Goal: Information Seeking & Learning: Learn about a topic

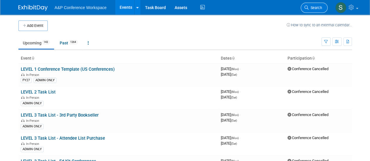
click at [316, 12] on link "Search" at bounding box center [314, 8] width 27 height 10
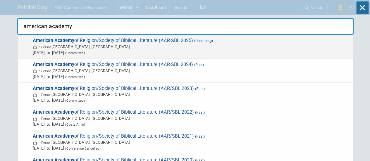
type input "american academy"
click at [162, 42] on span "American Academy of Religion/Society of Biblical Literature (AAR-SBL 2025) (Upc…" at bounding box center [190, 47] width 319 height 18
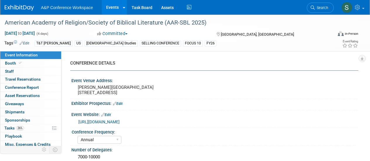
select select "Annual"
select select "Level 1"
select select "In-Person Booth"
select select "[DEMOGRAPHIC_DATA] Studies"
select select "T&T Clark"
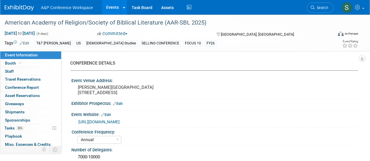
select select "Amanda Oney"
select select "Maria Rohde"
select select "Sophia Hettler"
select select "Networking/Commissioning"
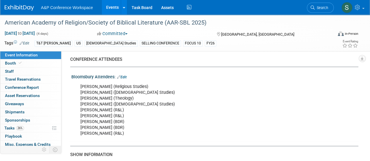
scroll to position [381, 0]
